Goal: Contribute content: Contribute content

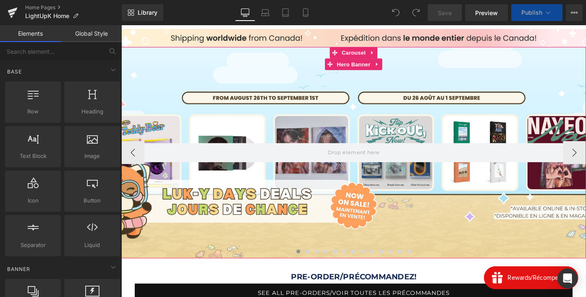
scroll to position [72, 0]
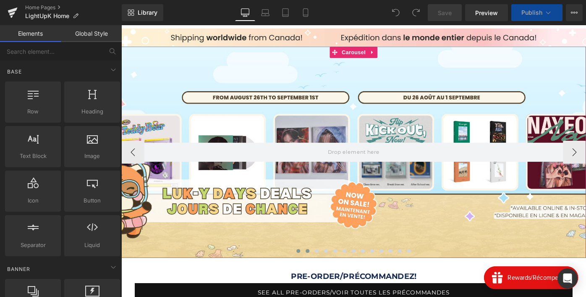
click at [323, 271] on span at bounding box center [325, 271] width 4 height 4
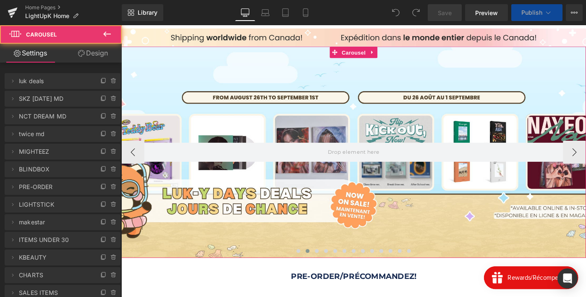
click at [374, 55] on span "Carousel" at bounding box center [375, 55] width 30 height 13
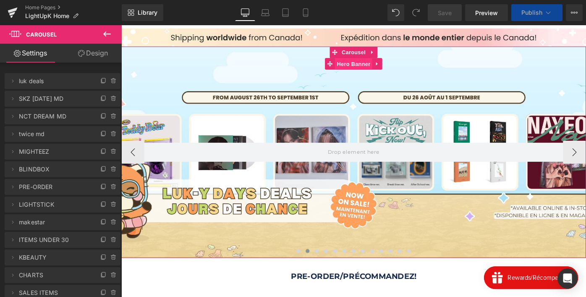
click at [369, 70] on span "Hero Banner" at bounding box center [375, 67] width 41 height 13
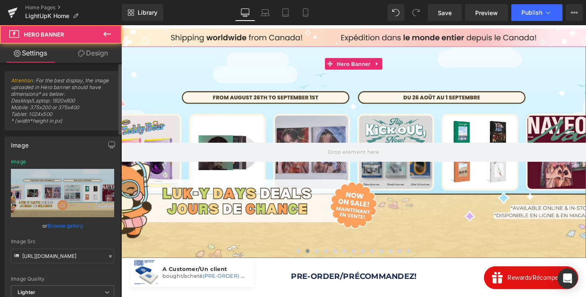
click at [67, 228] on link "Browse gallery" at bounding box center [65, 225] width 36 height 15
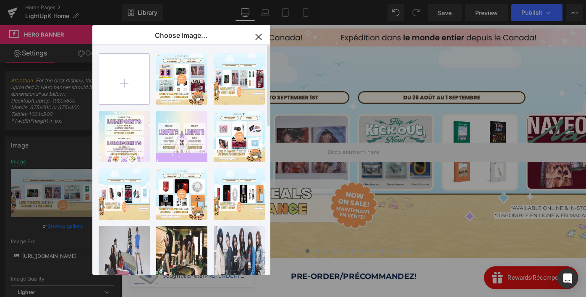
click at [128, 74] on input "file" at bounding box center [124, 79] width 50 height 50
type input "C:\fakepath\SKZ KARMA_WEB.webp"
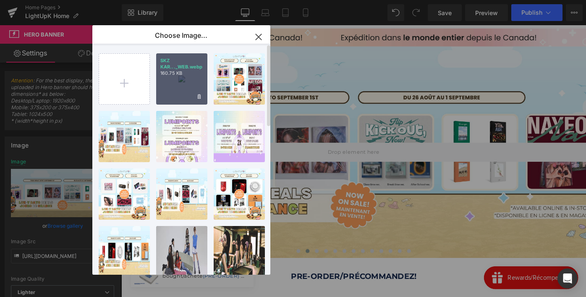
click at [179, 100] on div "SKZ KAR..._WEB.webp 160.75 KB" at bounding box center [181, 78] width 51 height 51
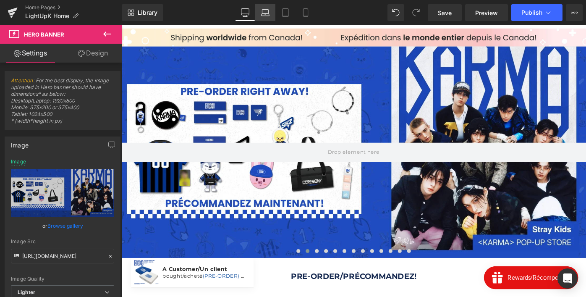
click at [264, 10] on icon at bounding box center [265, 12] width 8 height 8
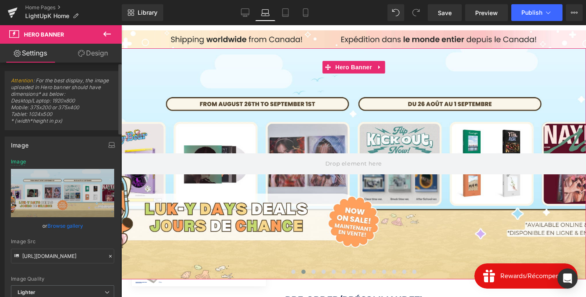
click at [70, 226] on link "Browse gallery" at bounding box center [65, 225] width 36 height 15
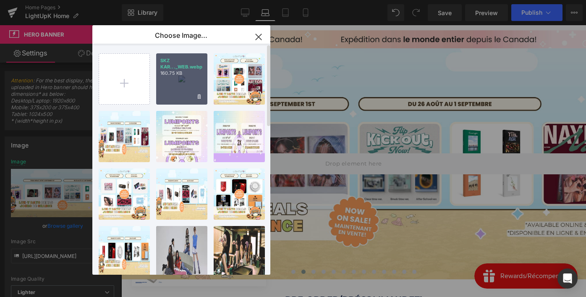
click at [167, 96] on div "SKZ KAR..._WEB.webp 160.75 KB" at bounding box center [181, 78] width 51 height 51
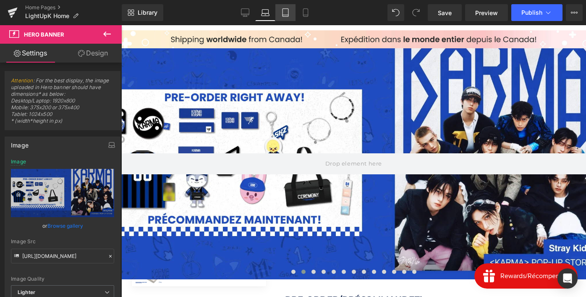
click at [289, 13] on icon at bounding box center [285, 12] width 8 height 8
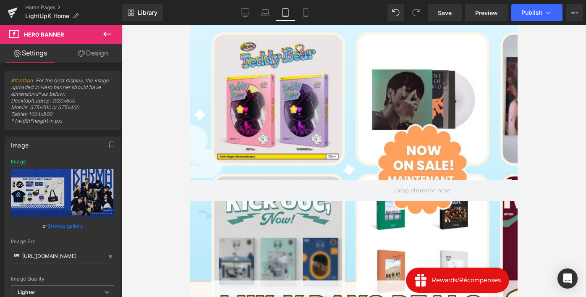
type input "https://ucarecdn.com/f51a2cb0-f9d1-48c3-94a0-63eee4fa6953/-/format/auto/-/previ…"
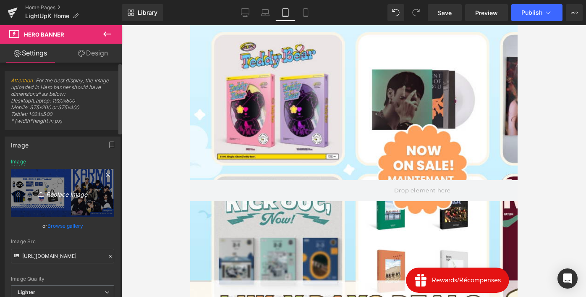
scroll to position [34, 0]
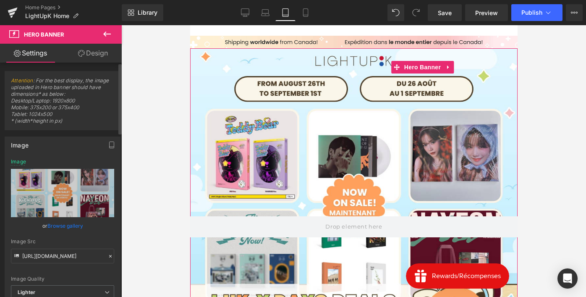
click at [57, 227] on link "Browse gallery" at bounding box center [65, 225] width 36 height 15
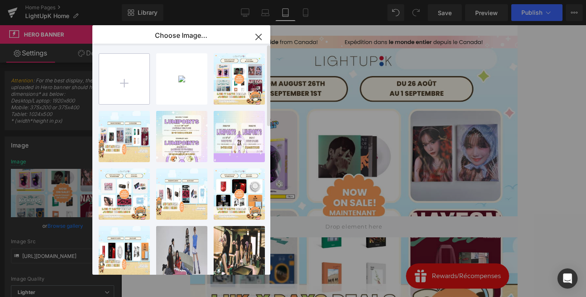
click at [125, 82] on input "file" at bounding box center [124, 79] width 50 height 50
type input "C:\fakepath\SKZ KARMA_MOBILE.webp"
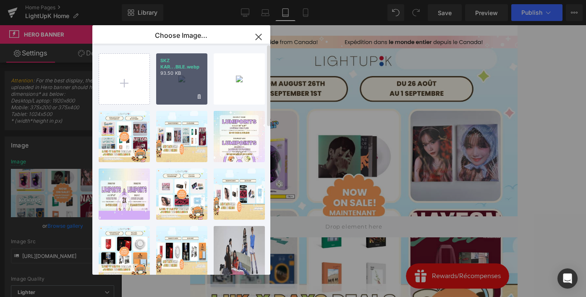
click at [181, 68] on p "SKZ KAR...BILE.webp" at bounding box center [181, 63] width 43 height 13
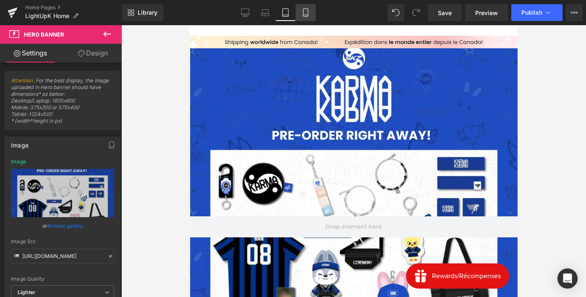
click at [305, 13] on icon at bounding box center [305, 12] width 8 height 8
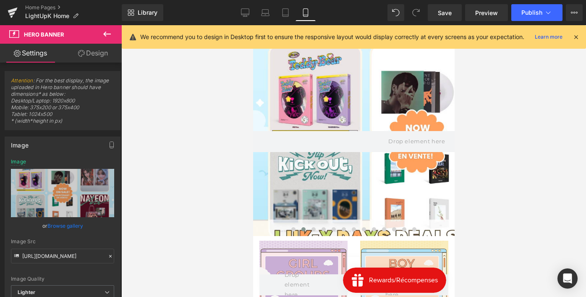
scroll to position [33, 0]
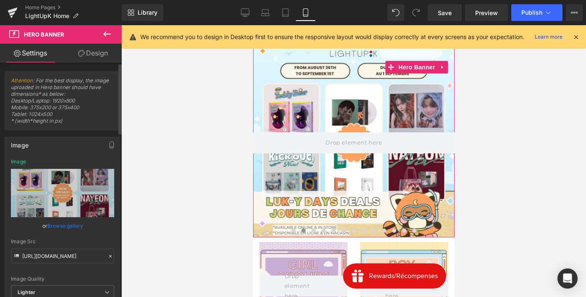
click at [56, 225] on link "Browse gallery" at bounding box center [65, 225] width 36 height 15
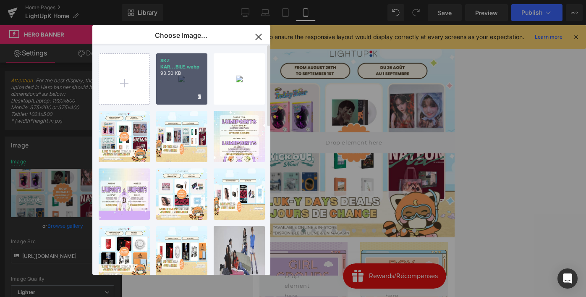
click at [161, 81] on div "SKZ KAR...BILE.webp 93.50 KB" at bounding box center [181, 78] width 51 height 51
type input "https://ucarecdn.com/2d940ca9-e894-47e8-96e8-47eec1e645d6/-/format/auto/-/previ…"
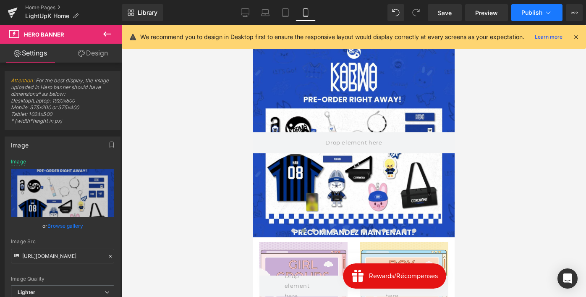
click at [524, 8] on button "Publish" at bounding box center [536, 12] width 51 height 17
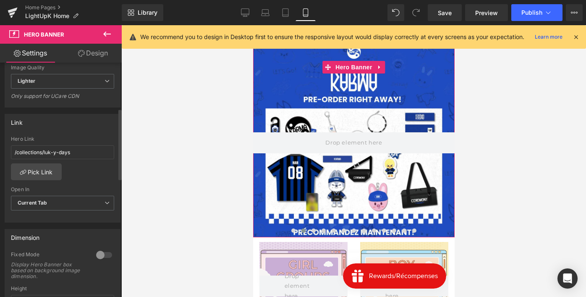
scroll to position [238, 0]
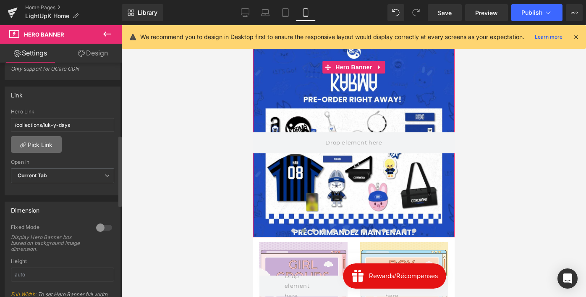
click at [52, 144] on link "Pick Link" at bounding box center [36, 144] width 51 height 17
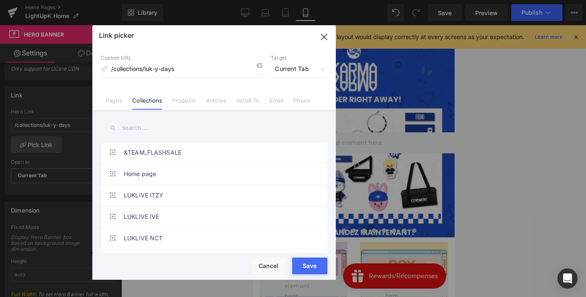
click at [128, 126] on input "text" at bounding box center [214, 127] width 227 height 19
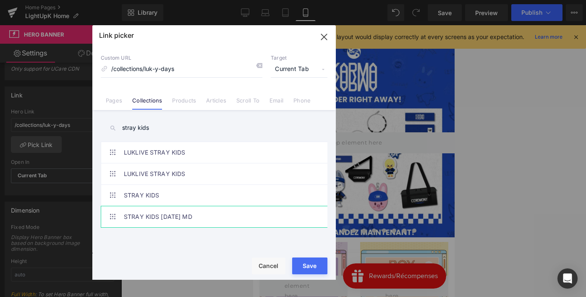
type input "stray kids"
click at [159, 220] on link "STRAY KIDS [DATE] MD" at bounding box center [216, 216] width 185 height 21
type input "/collections/stray-kids-karma-md"
click at [305, 265] on div "Loading Product Data" at bounding box center [293, 263] width 60 height 9
click at [294, 271] on button "Save" at bounding box center [309, 265] width 35 height 17
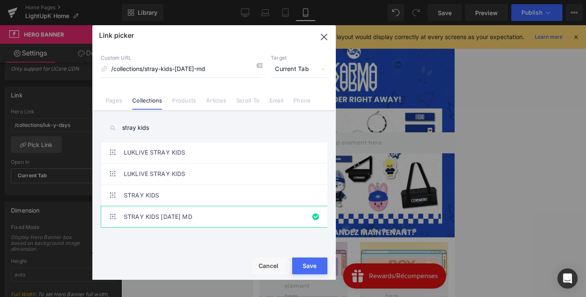
type input "/collections/stray-kids-karma-md"
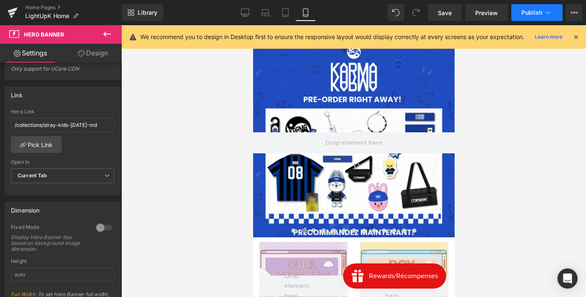
click at [535, 18] on button "Publish" at bounding box center [536, 12] width 51 height 17
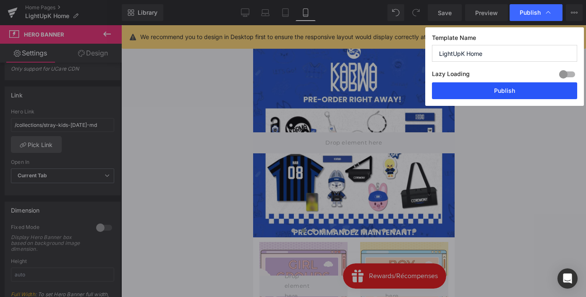
click at [493, 89] on button "Publish" at bounding box center [504, 90] width 145 height 17
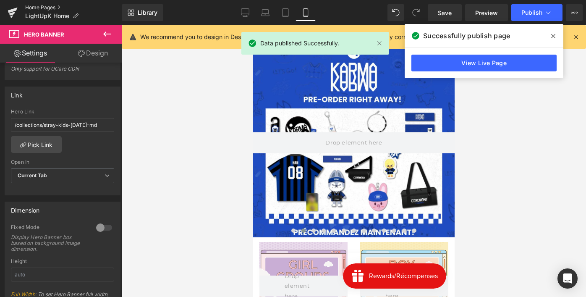
click at [51, 8] on link "Home Pages" at bounding box center [73, 7] width 97 height 7
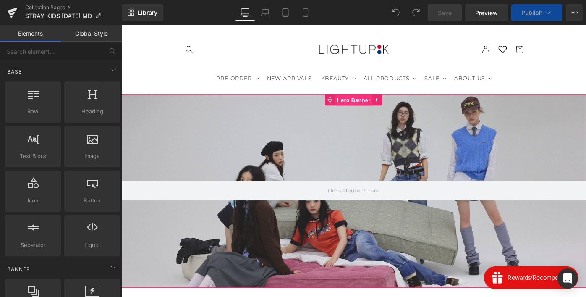
click at [372, 105] on span "Hero Banner" at bounding box center [375, 107] width 41 height 13
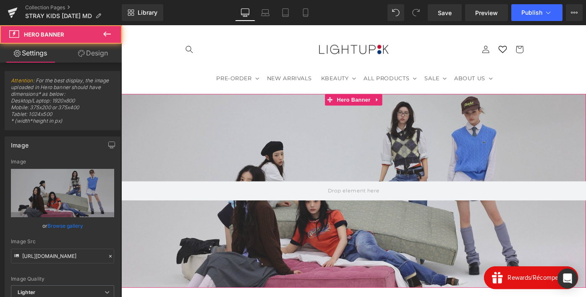
click at [71, 228] on link "Browse gallery" at bounding box center [65, 225] width 36 height 15
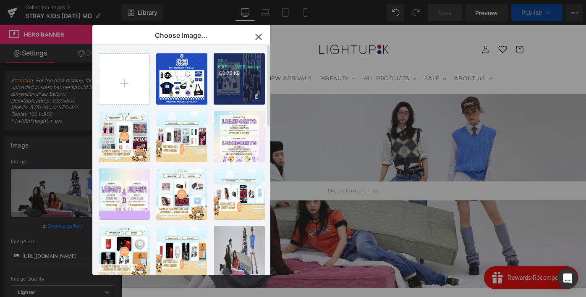
click at [244, 84] on div "SKZ KAR..._WEB.webp 160.75 KB" at bounding box center [239, 78] width 51 height 51
type input "[URL][DOMAIN_NAME]"
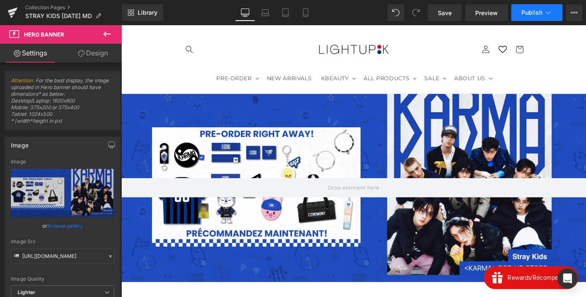
click at [524, 15] on span "Publish" at bounding box center [531, 12] width 21 height 7
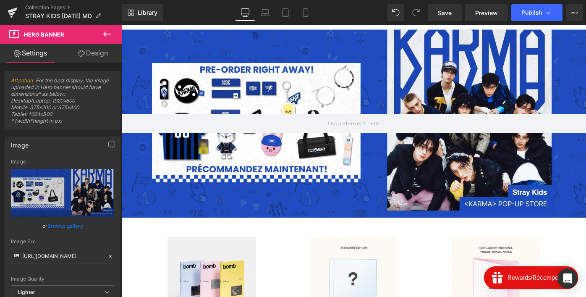
scroll to position [162, 0]
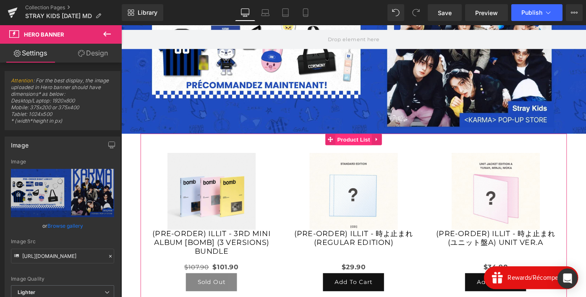
click at [371, 146] on span "Product List" at bounding box center [375, 150] width 40 height 13
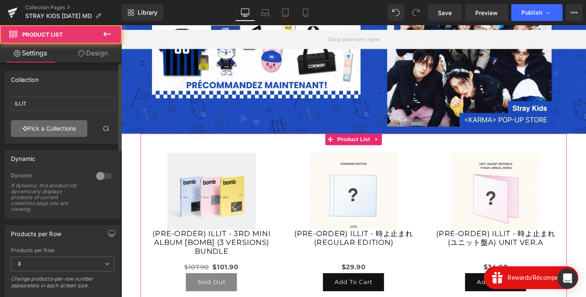
click at [53, 130] on link "Pick a Collections" at bounding box center [49, 128] width 76 height 17
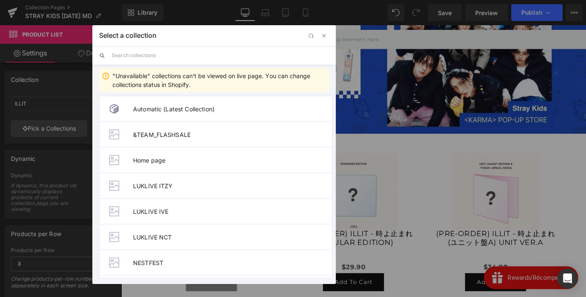
click at [172, 56] on input "text" at bounding box center [220, 55] width 217 height 18
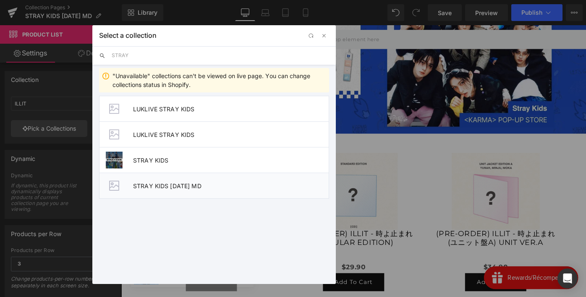
type input "STRAY"
click at [131, 190] on li "STRAY KIDS [DATE] MD" at bounding box center [214, 185] width 230 height 26
type input "STRAY KIDS [DATE] MD"
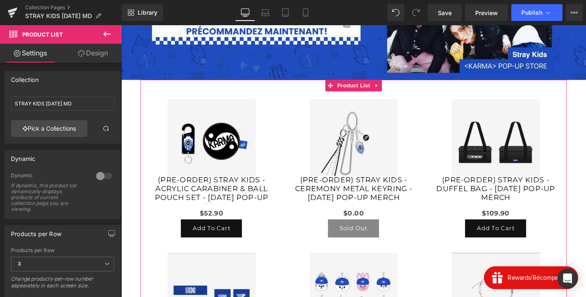
scroll to position [220, 0]
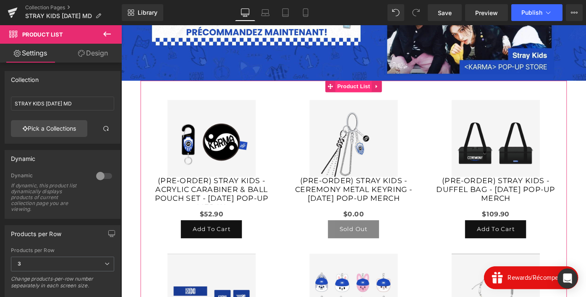
click at [372, 97] on span "Product List" at bounding box center [375, 92] width 40 height 13
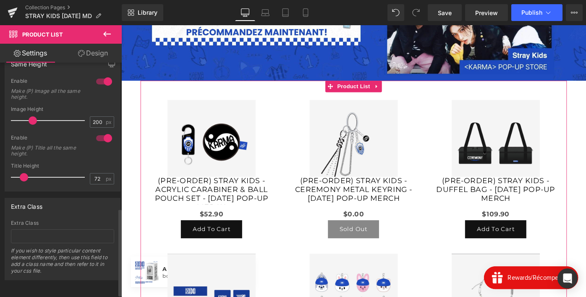
scroll to position [395, 0]
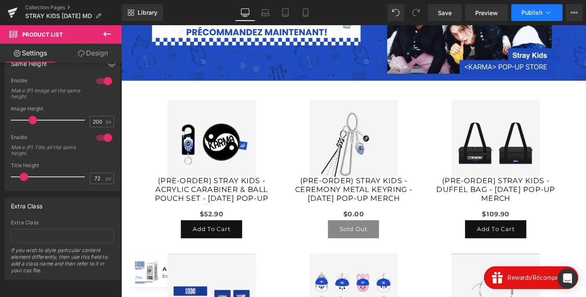
click at [535, 15] on span "Publish" at bounding box center [531, 12] width 21 height 7
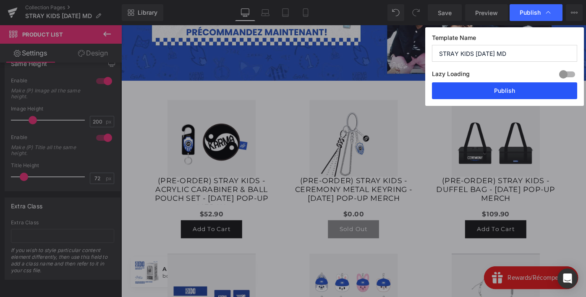
click at [517, 89] on button "Publish" at bounding box center [504, 90] width 145 height 17
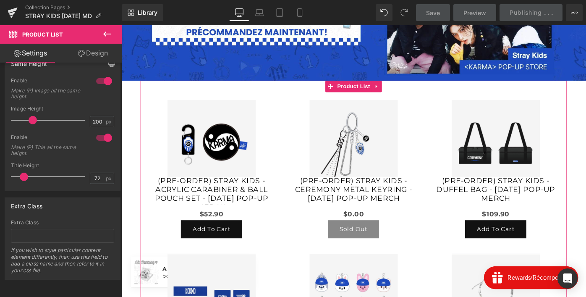
scroll to position [0, 0]
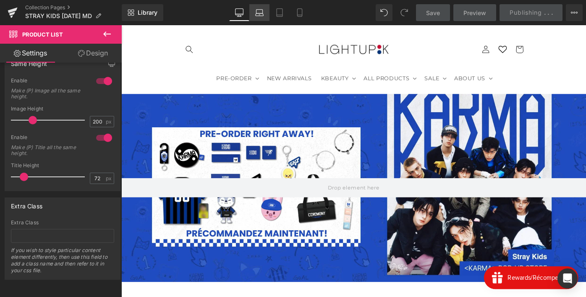
click at [261, 10] on icon at bounding box center [259, 12] width 8 height 8
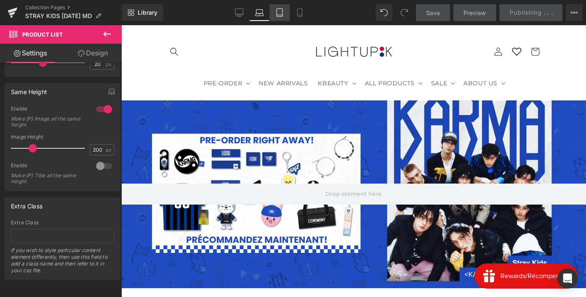
click at [278, 10] on icon at bounding box center [279, 12] width 8 height 8
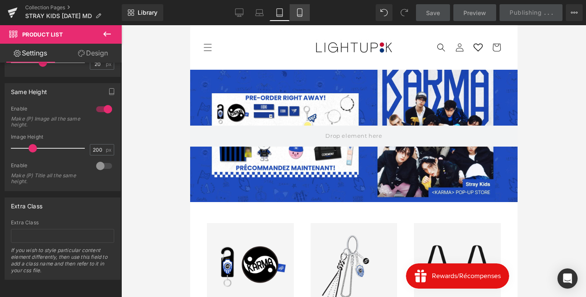
click at [300, 12] on icon at bounding box center [299, 12] width 8 height 8
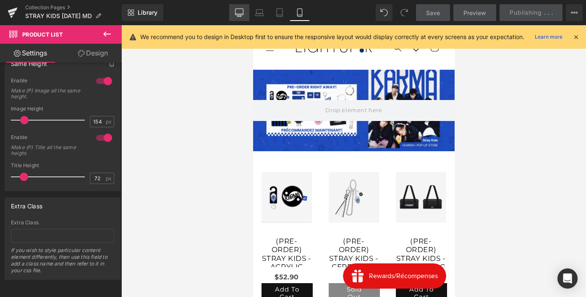
click at [243, 12] on icon at bounding box center [239, 12] width 8 height 8
type input "200"
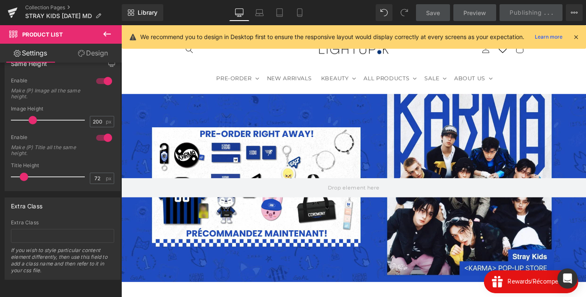
scroll to position [154, 0]
